Goal: Task Accomplishment & Management: Manage account settings

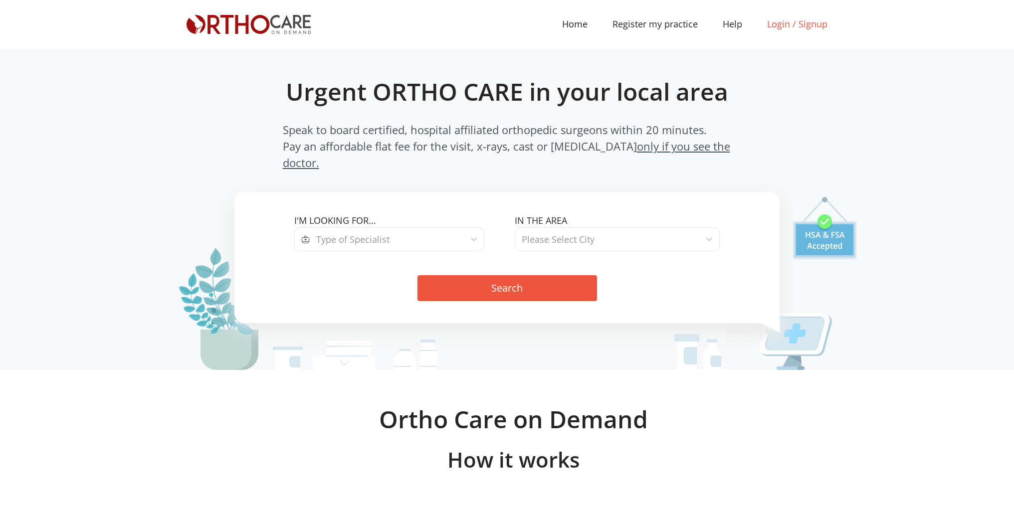
click at [780, 26] on link "Login / Signup" at bounding box center [797, 23] width 85 height 13
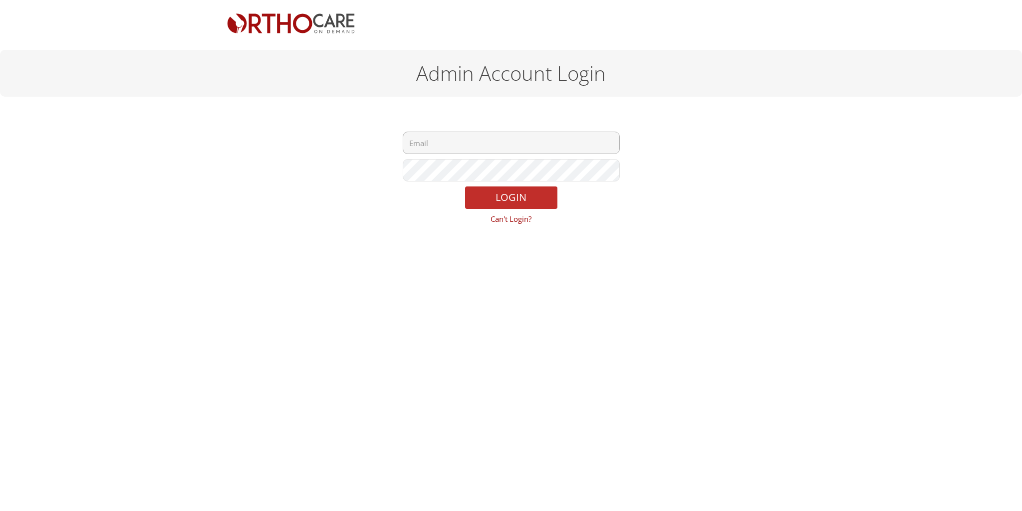
type input "tjgroganmd@orthocareondemand.com"
click at [510, 200] on button "LOGIN" at bounding box center [511, 198] width 92 height 22
